Goal: Check status: Check status

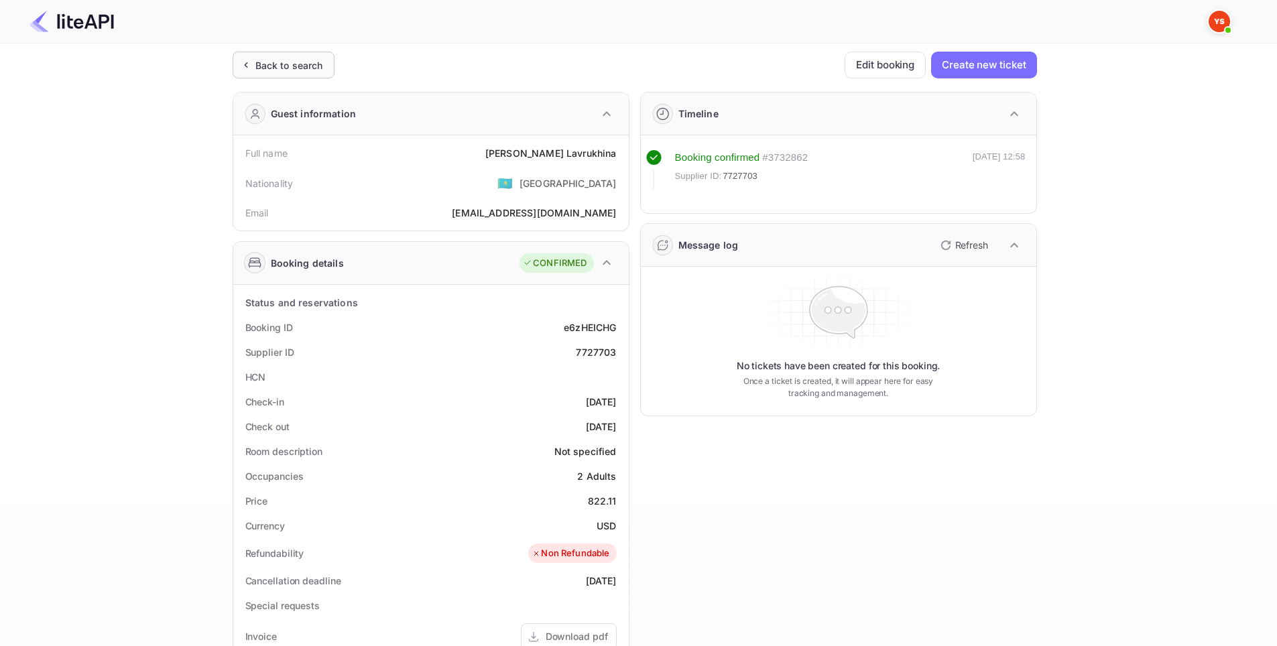
click at [282, 64] on div "Back to search" at bounding box center [289, 65] width 68 height 14
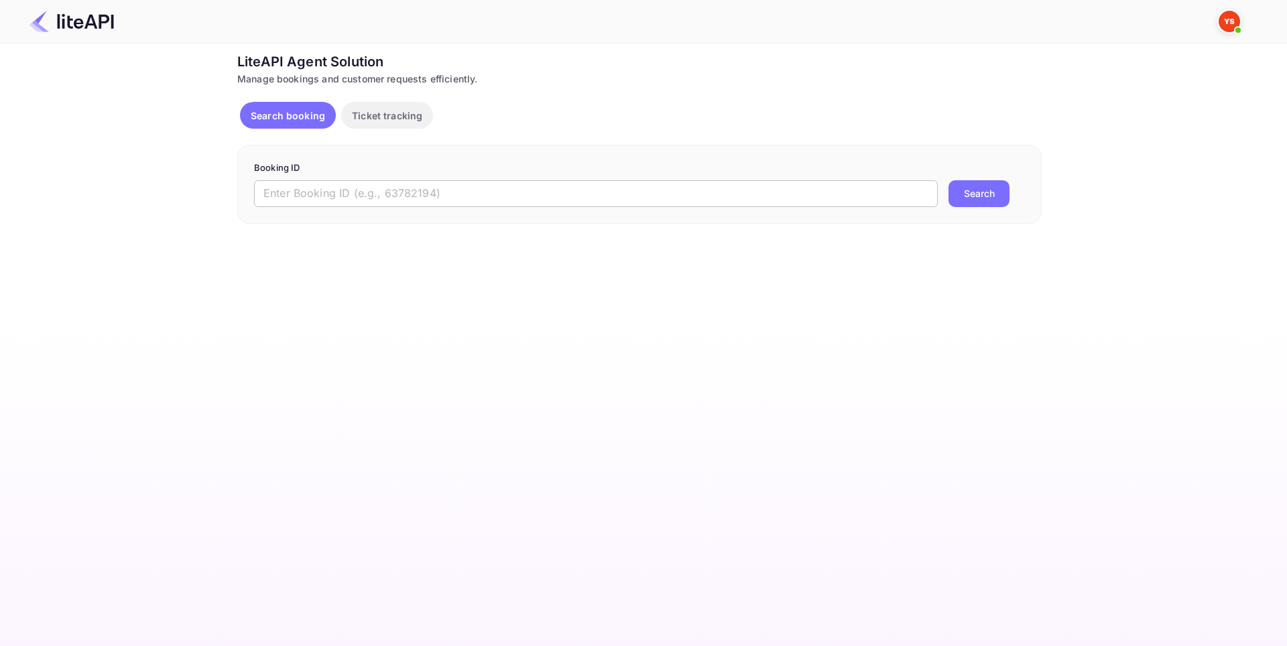
click at [363, 193] on input "text" at bounding box center [596, 193] width 684 height 27
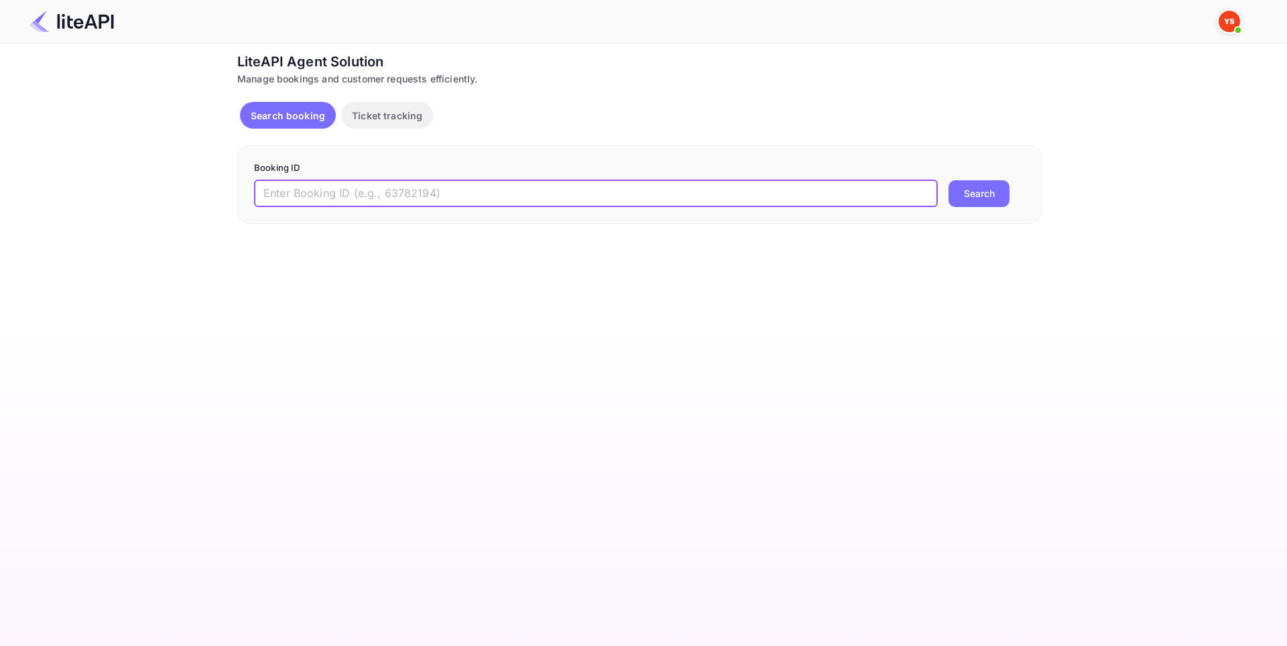
paste input "8582038"
type input "8582038"
click at [999, 192] on button "Search" at bounding box center [979, 193] width 61 height 27
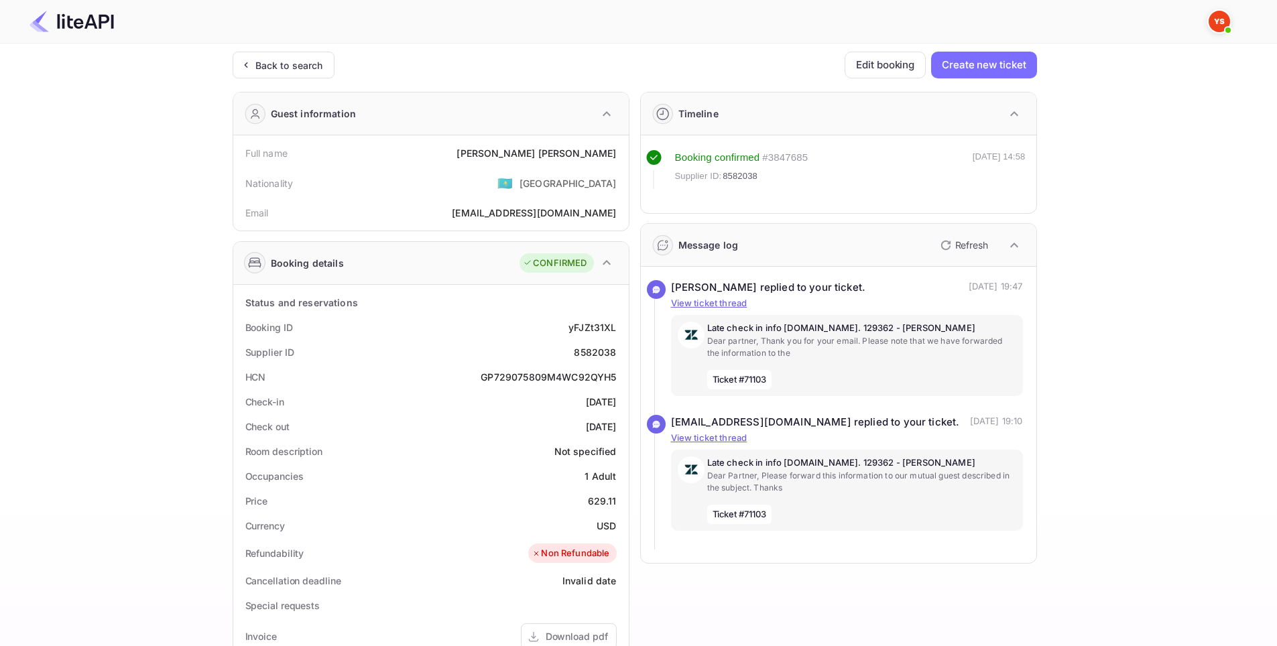
click at [54, 493] on div "Ticket Affiliate URL [URL][DOMAIN_NAME] Business partner name Nuitee Travel Cus…" at bounding box center [634, 506] width 1237 height 908
drag, startPoint x: 237, startPoint y: 148, endPoint x: 618, endPoint y: 155, distance: 381.5
click at [618, 155] on div "Full name [PERSON_NAME] Nationality 🇰🇿 [DEMOGRAPHIC_DATA] Email [EMAIL_ADDRESS]…" at bounding box center [431, 182] width 396 height 95
copy div "Full name [PERSON_NAME]"
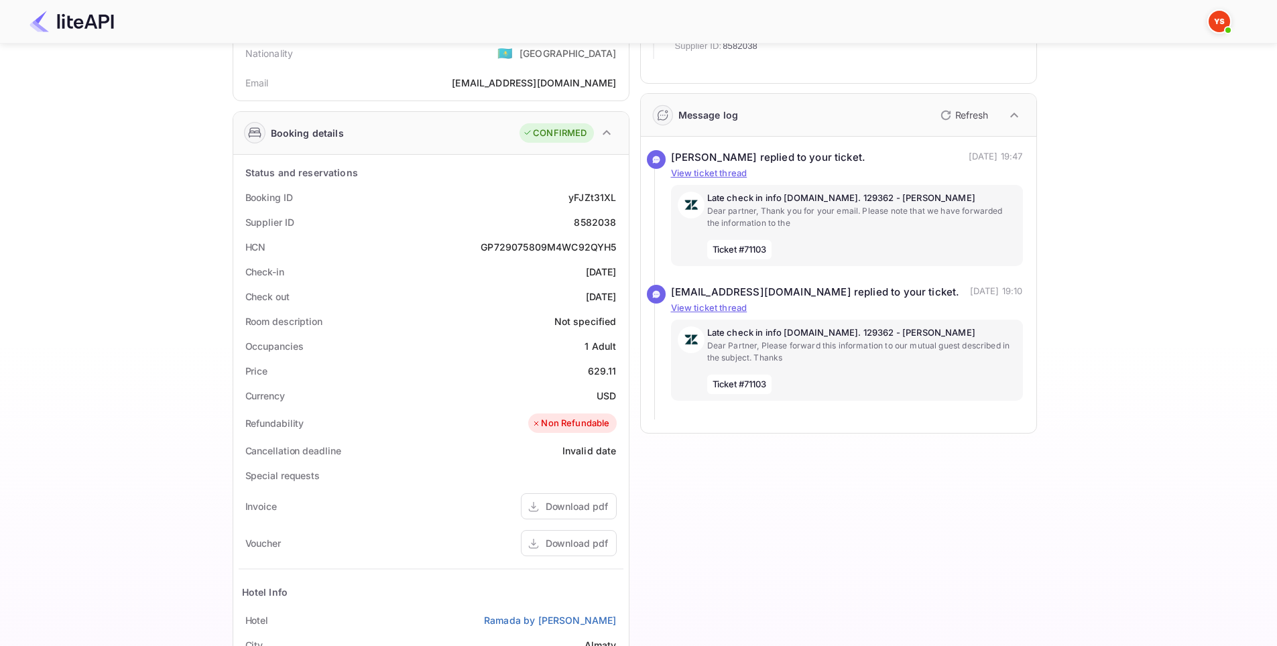
scroll to position [134, 0]
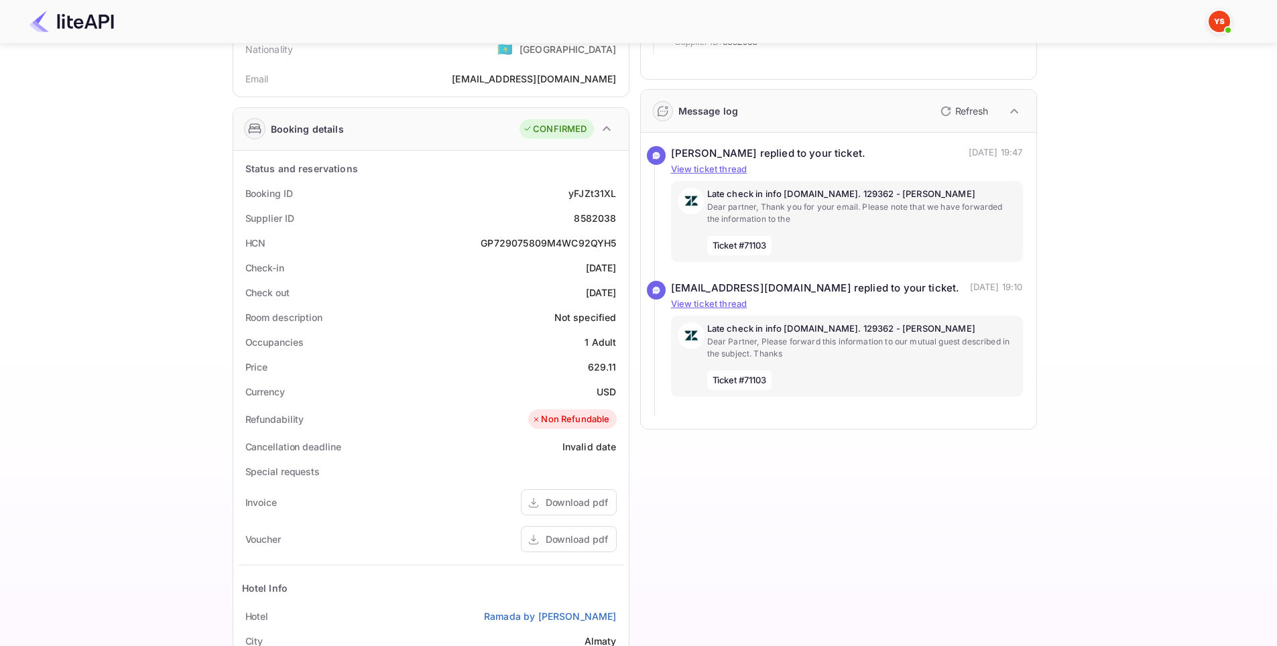
drag, startPoint x: 240, startPoint y: 193, endPoint x: 617, endPoint y: 293, distance: 390.5
click at [617, 293] on div "Status and reservations Booking ID yFJZt31XL Supplier ID 8582038 HCN GP72907580…" at bounding box center [431, 483] width 385 height 654
copy div "Booking ID yFJZt31XL Supplier ID 8582038 HCN GP729075809M4WC92QYH5 Check-in [DA…"
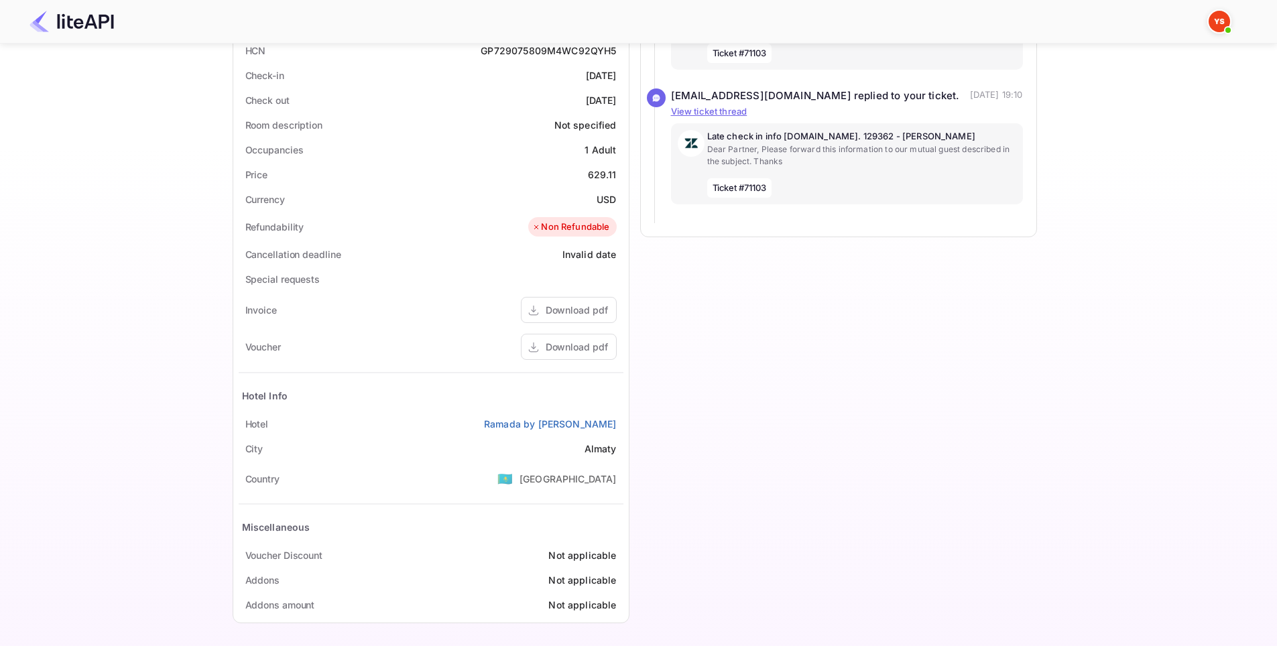
scroll to position [329, 0]
drag, startPoint x: 230, startPoint y: 419, endPoint x: 624, endPoint y: 420, distance: 394.2
click at [624, 420] on div "Ticket Affiliate URL [URL][DOMAIN_NAME] Business partner name Nuitee Travel Cus…" at bounding box center [634, 176] width 1237 height 908
copy div "Hotel Ramada by [PERSON_NAME]"
